Goal: Use online tool/utility: Use online tool/utility

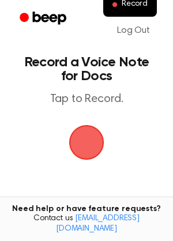
click at [82, 129] on span "button" at bounding box center [86, 142] width 37 height 37
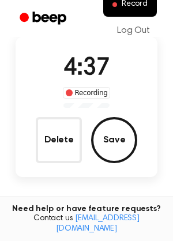
scroll to position [78, 0]
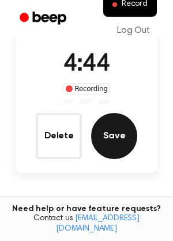
click at [115, 136] on button "Save" at bounding box center [114, 136] width 46 height 46
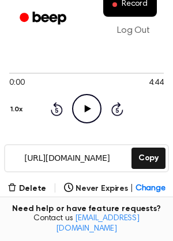
scroll to position [107, 0]
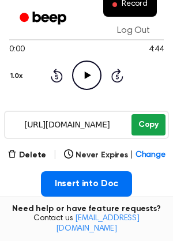
click at [152, 130] on button "Copy" at bounding box center [148, 124] width 34 height 21
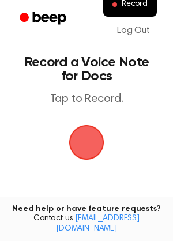
click at [77, 131] on span "button" at bounding box center [86, 142] width 39 height 39
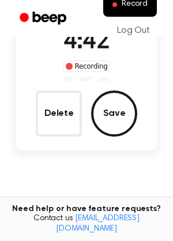
scroll to position [106, 0]
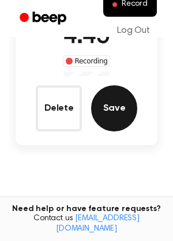
click at [113, 104] on button "Save" at bounding box center [114, 108] width 46 height 46
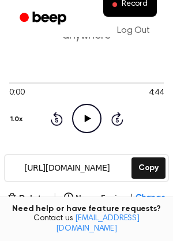
scroll to position [90, 0]
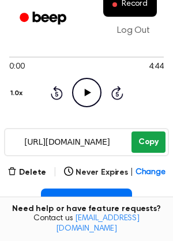
click at [140, 146] on button "Copy" at bounding box center [148, 141] width 34 height 21
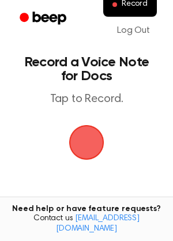
click at [79, 142] on span "button" at bounding box center [86, 142] width 63 height 63
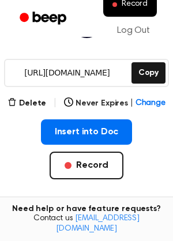
scroll to position [157, 0]
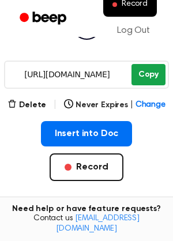
click at [158, 70] on button "Copy" at bounding box center [148, 74] width 34 height 21
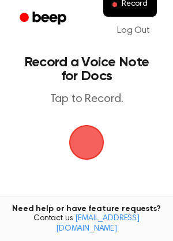
click at [96, 145] on span "button" at bounding box center [86, 142] width 64 height 64
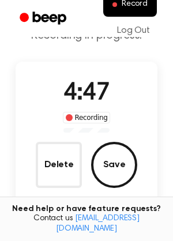
scroll to position [58, 0]
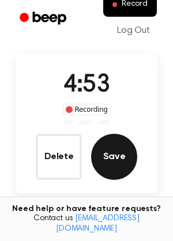
click at [119, 159] on button "Save" at bounding box center [114, 157] width 46 height 46
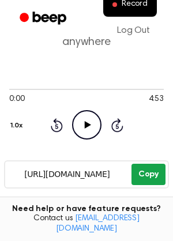
click at [147, 168] on button "Copy" at bounding box center [148, 173] width 34 height 21
